Goal: Answer question/provide support: Share knowledge or assist other users

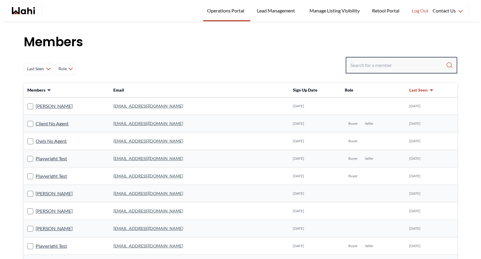
click at [368, 66] on input "Search input" at bounding box center [398, 65] width 96 height 11
type input "r"
type input "[PERSON_NAME]"
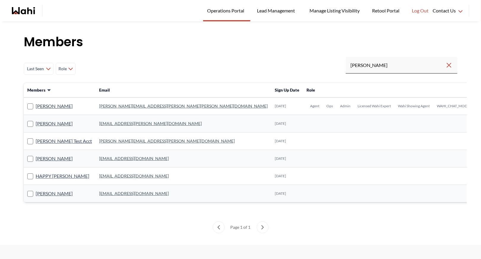
click at [118, 106] on link "[PERSON_NAME][EMAIL_ADDRESS][PERSON_NAME][PERSON_NAME][DOMAIN_NAME]" at bounding box center [183, 106] width 168 height 5
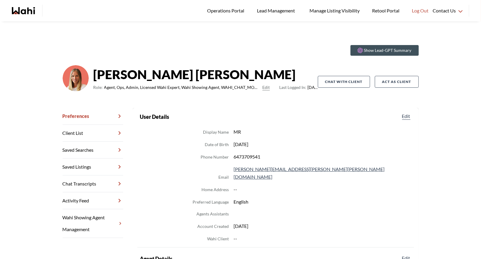
click at [87, 187] on link "Chat Transcripts" at bounding box center [93, 184] width 61 height 17
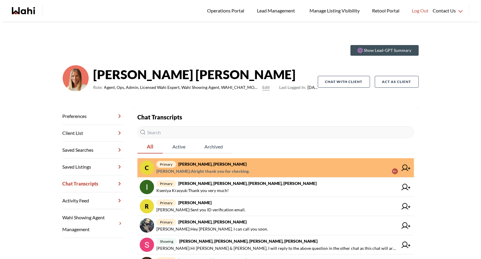
click at [242, 164] on span "primary [PERSON_NAME], [PERSON_NAME]" at bounding box center [276, 164] width 241 height 7
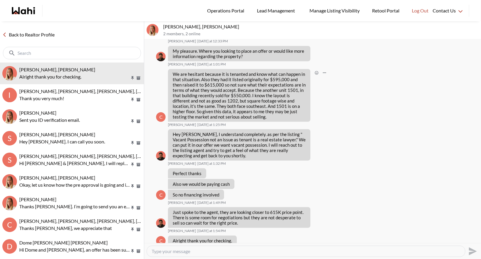
scroll to position [529, 0]
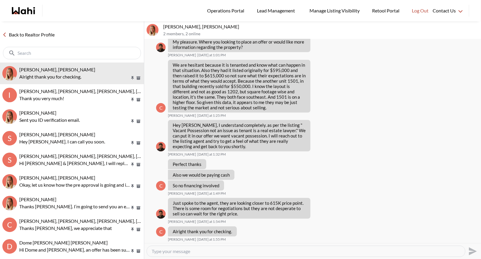
click at [23, 35] on link "Back to Realtor Profile" at bounding box center [28, 35] width 57 height 8
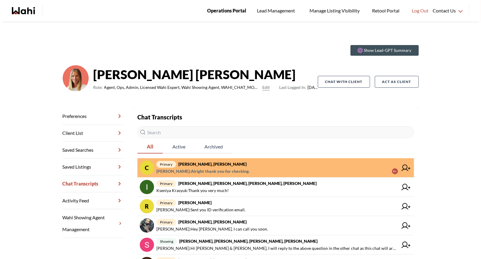
click at [222, 12] on span "Operations Portal" at bounding box center [226, 11] width 39 height 8
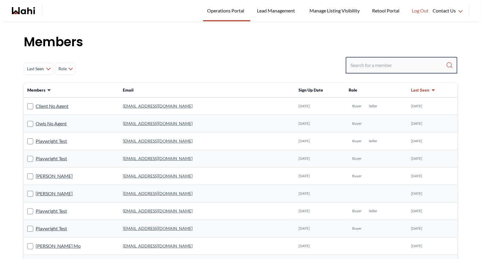
click at [370, 70] on input "Search input" at bounding box center [398, 65] width 96 height 11
click at [367, 68] on input "Search input" at bounding box center [398, 65] width 96 height 11
type input "behnam"
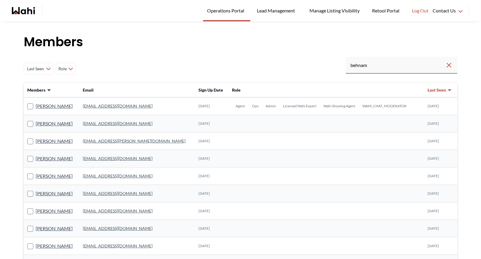
click at [108, 106] on link "[EMAIL_ADDRESS][DOMAIN_NAME]" at bounding box center [118, 106] width 70 height 5
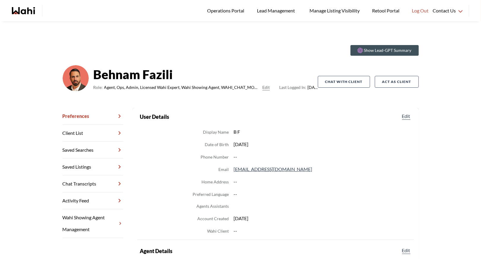
click at [84, 186] on link "Chat Transcripts" at bounding box center [93, 184] width 61 height 17
